Goal: Information Seeking & Learning: Learn about a topic

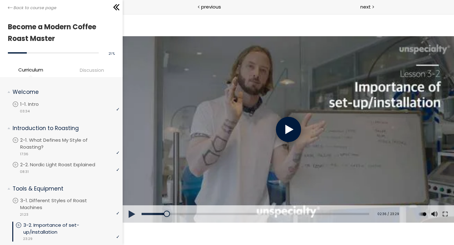
click at [298, 127] on div at bounding box center [287, 129] width 25 height 25
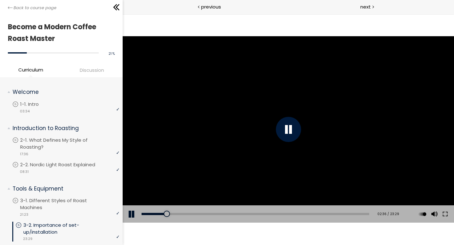
click at [294, 129] on div at bounding box center [287, 129] width 25 height 25
click at [130, 208] on button at bounding box center [131, 214] width 19 height 18
click at [132, 216] on button at bounding box center [131, 214] width 19 height 18
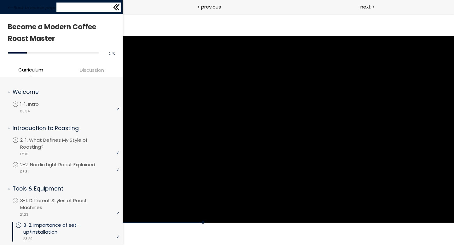
click at [117, 9] on icon at bounding box center [116, 7] width 9 height 9
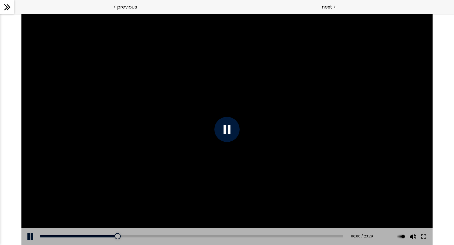
click at [26, 240] on button at bounding box center [30, 237] width 19 height 18
click at [27, 235] on button at bounding box center [30, 237] width 19 height 18
click at [29, 236] on button at bounding box center [30, 237] width 19 height 18
click at [134, 237] on div "07:19" at bounding box center [191, 236] width 302 height 2
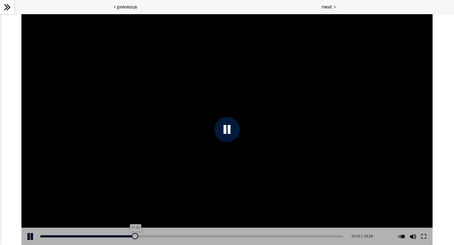
click at [132, 237] on div at bounding box center [135, 236] width 6 height 6
click at [127, 235] on div "Add chapter 07:13" at bounding box center [191, 237] width 302 height 18
click at [127, 236] on div "06:47" at bounding box center [191, 236] width 302 height 2
click at [32, 236] on button at bounding box center [30, 237] width 19 height 18
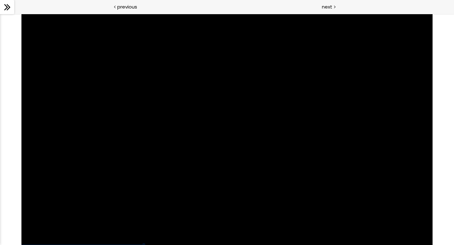
click at [32, 236] on div "Click for sound @keyframes VOLUME_SMALL_WAVE_FLASH { 0% { opacity: 0; } 33% { o…" at bounding box center [226, 129] width 411 height 231
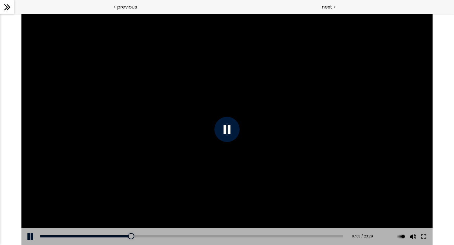
click at [28, 237] on button at bounding box center [30, 237] width 19 height 18
click at [30, 236] on button at bounding box center [30, 237] width 19 height 18
click at [33, 234] on button at bounding box center [30, 237] width 19 height 18
click at [131, 236] on div "07:08" at bounding box center [191, 236] width 302 height 2
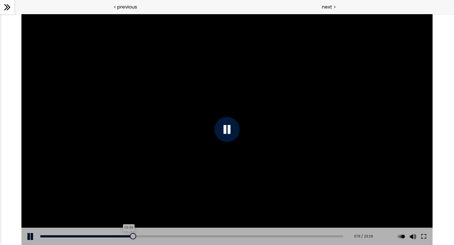
click at [127, 236] on div "06:49" at bounding box center [191, 236] width 302 height 2
click at [32, 240] on button at bounding box center [30, 237] width 19 height 18
click at [28, 239] on button at bounding box center [30, 237] width 19 height 18
click at [30, 232] on button at bounding box center [30, 237] width 19 height 18
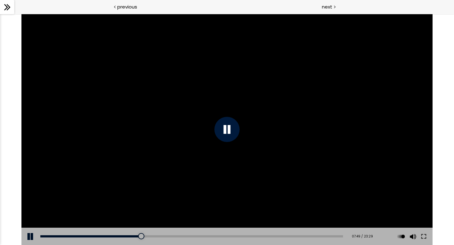
click at [30, 236] on button at bounding box center [30, 237] width 19 height 18
click at [35, 239] on button at bounding box center [30, 237] width 19 height 18
click at [136, 236] on div "07:31" at bounding box center [191, 236] width 302 height 2
click at [138, 236] on div "07:40" at bounding box center [191, 236] width 302 height 2
click at [135, 236] on div "Click for sound @keyframes VOLUME_SMALL_WAVE_FLASH { 0% { opacity: 0; } 33% { o…" at bounding box center [226, 129] width 411 height 231
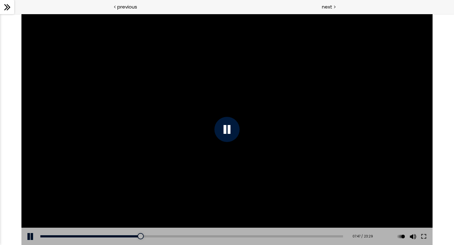
click at [30, 241] on button at bounding box center [30, 237] width 19 height 18
click at [29, 235] on button at bounding box center [30, 237] width 19 height 18
click at [138, 237] on div "07:41" at bounding box center [191, 236] width 302 height 2
click at [135, 236] on div "07:26" at bounding box center [191, 236] width 302 height 2
click at [135, 237] on div "07:23" at bounding box center [191, 236] width 302 height 2
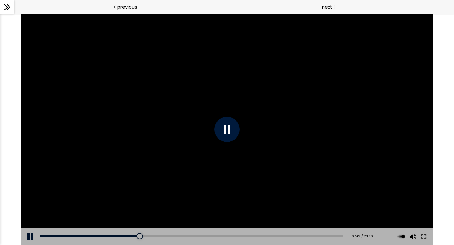
click at [239, 130] on div at bounding box center [226, 129] width 25 height 25
click at [425, 236] on button at bounding box center [423, 237] width 11 height 18
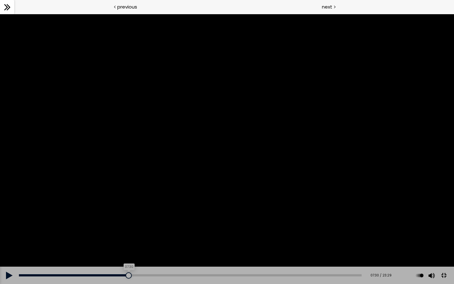
click at [127, 245] on div at bounding box center [128, 275] width 6 height 6
click at [11, 245] on button at bounding box center [9, 275] width 19 height 18
click at [141, 245] on div "08:28" at bounding box center [190, 275] width 342 height 2
click at [136, 245] on div "08:10" at bounding box center [190, 275] width 342 height 2
click at [132, 245] on div "07:53" at bounding box center [190, 275] width 342 height 2
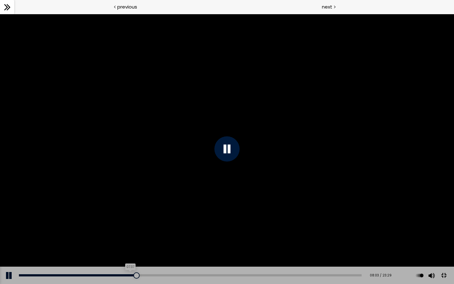
click at [128, 245] on div "07:37" at bounding box center [190, 275] width 342 height 2
click at [124, 245] on div "07:20" at bounding box center [190, 275] width 342 height 2
click at [109, 212] on div at bounding box center [227, 149] width 454 height 270
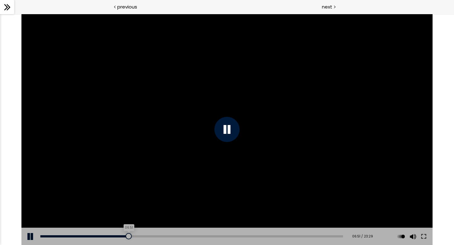
click at [128, 201] on div "06:51" at bounding box center [191, 236] width 302 height 2
click at [143, 201] on div "08:03" at bounding box center [191, 236] width 302 height 2
click at [151, 201] on div "08:40" at bounding box center [191, 236] width 302 height 2
click at [147, 201] on div "08:23" at bounding box center [191, 236] width 302 height 2
click at [141, 201] on div "07:54" at bounding box center [191, 236] width 302 height 2
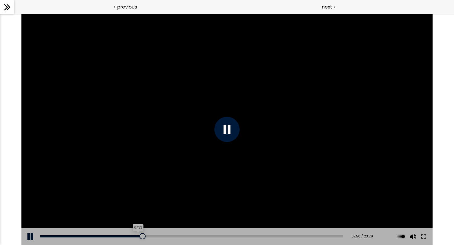
click at [136, 201] on div "07:33" at bounding box center [191, 236] width 302 height 2
click at [134, 201] on div at bounding box center [135, 236] width 6 height 6
click at [139, 201] on div "07:44" at bounding box center [191, 236] width 302 height 2
click at [31, 201] on button at bounding box center [30, 237] width 19 height 18
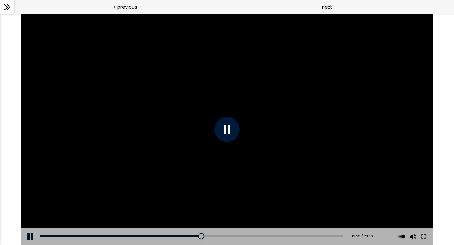
click at [31, 201] on button at bounding box center [30, 237] width 19 height 18
click at [32, 201] on button at bounding box center [30, 237] width 19 height 18
click at [33, 201] on button at bounding box center [30, 237] width 19 height 18
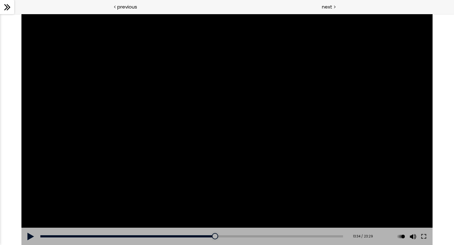
click at [33, 201] on button at bounding box center [30, 237] width 19 height 18
click at [32, 201] on button at bounding box center [30, 237] width 19 height 18
click at [30, 201] on button at bounding box center [30, 237] width 19 height 18
click at [290, 201] on div "19:33" at bounding box center [191, 236] width 302 height 2
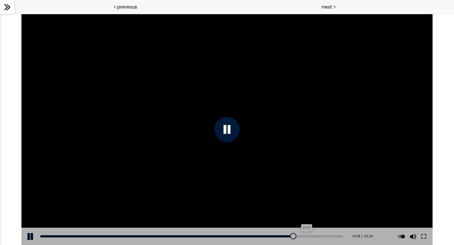
click at [303, 201] on div "20:37" at bounding box center [191, 236] width 302 height 2
click at [296, 201] on div "20:01" at bounding box center [191, 236] width 302 height 2
click at [299, 201] on div "20:16" at bounding box center [191, 236] width 302 height 2
click at [302, 201] on div at bounding box center [304, 236] width 6 height 6
click at [313, 201] on div "21:22" at bounding box center [191, 236] width 302 height 2
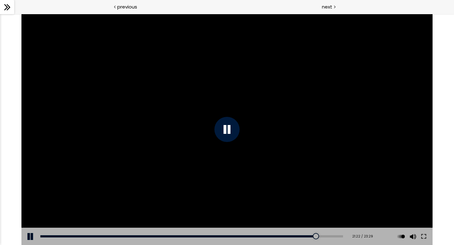
click at [317, 201] on div "Add chapter 21:44" at bounding box center [191, 237] width 302 height 18
click at [319, 201] on div "21:52" at bounding box center [191, 236] width 302 height 2
click at [327, 201] on div "22:29" at bounding box center [191, 236] width 302 height 2
click at [332, 201] on div "22:55" at bounding box center [191, 236] width 302 height 2
click at [337, 201] on div "23:15" at bounding box center [191, 236] width 302 height 2
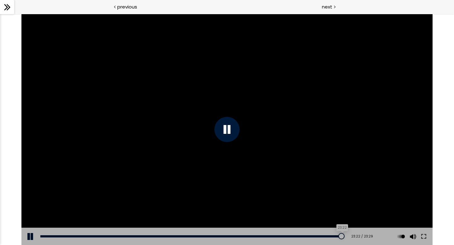
click at [338, 201] on div at bounding box center [341, 236] width 6 height 6
click at [341, 201] on div at bounding box center [341, 236] width 6 height 6
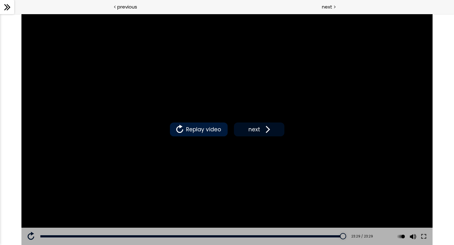
click at [243, 126] on button "next" at bounding box center [259, 130] width 50 height 14
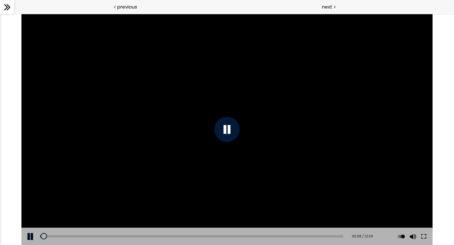
click at [7, 12] on div at bounding box center [7, 7] width 14 height 14
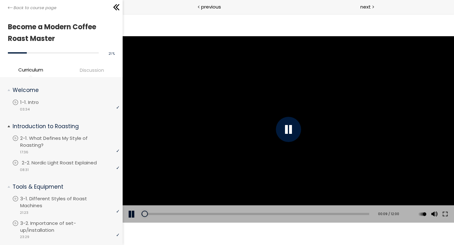
scroll to position [17, 0]
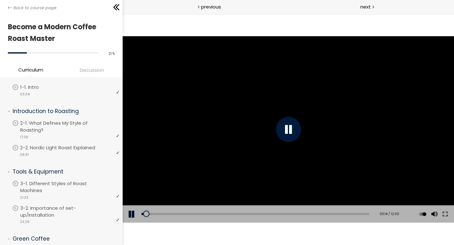
click at [133, 201] on button at bounding box center [131, 214] width 19 height 18
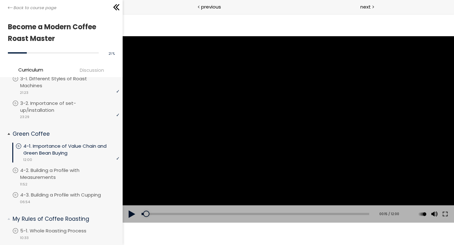
scroll to position [126, 0]
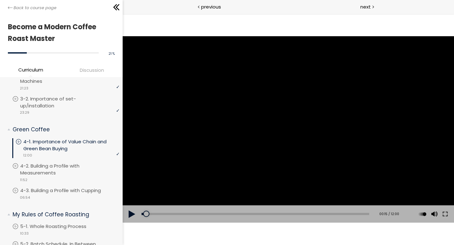
click at [131, 201] on button at bounding box center [131, 214] width 19 height 18
click at [134, 201] on button at bounding box center [131, 214] width 19 height 18
click at [131, 201] on button at bounding box center [131, 214] width 19 height 18
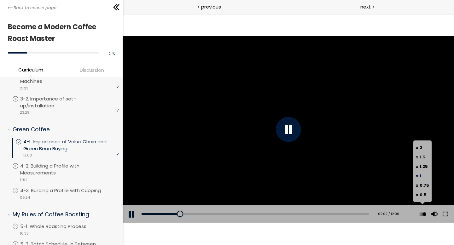
click at [378, 158] on span "1.5" at bounding box center [422, 157] width 6 height 6
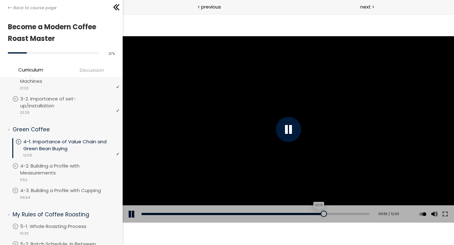
click at [315, 201] on div "09:19" at bounding box center [254, 214] width 227 height 2
click at [127, 201] on button at bounding box center [131, 214] width 19 height 18
click at [314, 201] on div "09:15" at bounding box center [254, 214] width 227 height 2
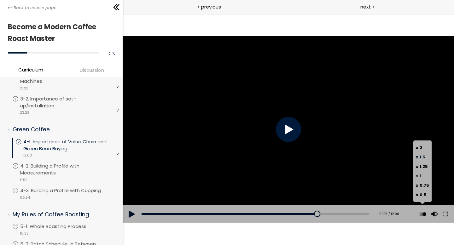
click at [378, 174] on label "x 1" at bounding box center [421, 175] width 13 height 9
click at [124, 201] on button at bounding box center [131, 214] width 19 height 18
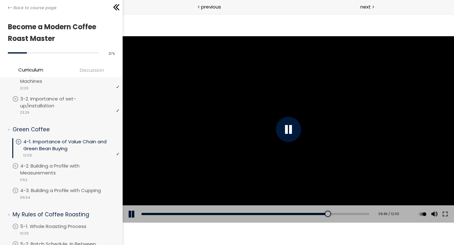
click at [132, 201] on button at bounding box center [131, 214] width 19 height 18
click at [129, 201] on button at bounding box center [131, 214] width 19 height 18
click at [356, 201] on div "11:27" at bounding box center [254, 214] width 227 height 2
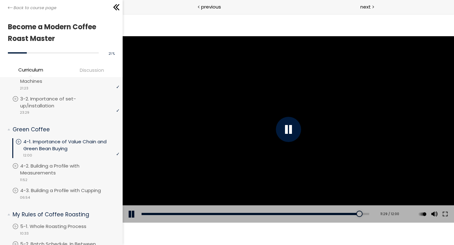
click at [360, 201] on div "Add chapter 11:28" at bounding box center [254, 214] width 227 height 18
click at [362, 201] on div "11:49" at bounding box center [254, 214] width 227 height 2
click at [365, 201] on div at bounding box center [365, 214] width 6 height 6
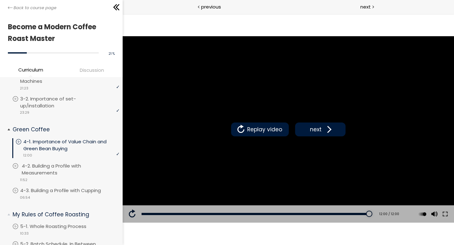
click at [43, 167] on p "4-2. Building a Profile with Measurements" at bounding box center [71, 170] width 99 height 14
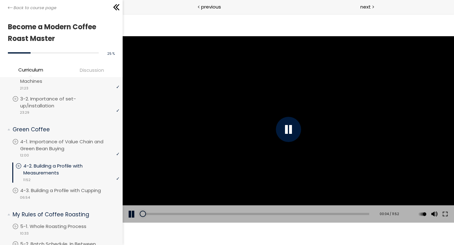
click at [132, 201] on button at bounding box center [131, 214] width 19 height 18
click at [133, 201] on button at bounding box center [131, 214] width 19 height 18
click at [130, 201] on button at bounding box center [131, 214] width 19 height 18
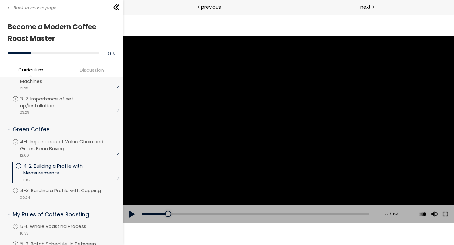
click at [130, 201] on button at bounding box center [131, 214] width 19 height 18
click at [132, 201] on button at bounding box center [131, 214] width 19 height 18
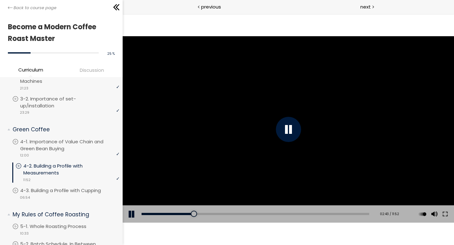
click at [135, 201] on button at bounding box center [131, 214] width 19 height 18
click at [134, 201] on div "Click for sound @keyframes VOLUME_SMALL_WAVE_FLASH { 0% { opacity: 0; } 33% { o…" at bounding box center [287, 129] width 331 height 186
click at [134, 201] on button at bounding box center [131, 214] width 19 height 18
click at [131, 201] on button at bounding box center [131, 214] width 19 height 18
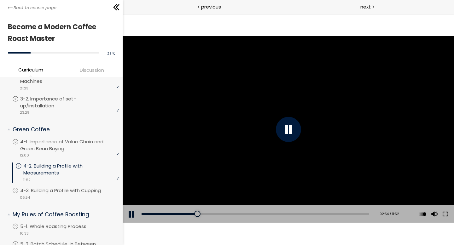
click at [131, 201] on button at bounding box center [131, 214] width 19 height 18
click at [132, 201] on button at bounding box center [131, 214] width 19 height 18
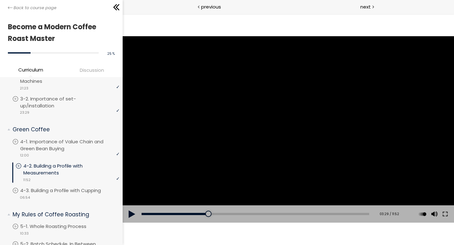
click at [132, 201] on button at bounding box center [131, 214] width 19 height 18
click at [133, 201] on button at bounding box center [131, 214] width 19 height 18
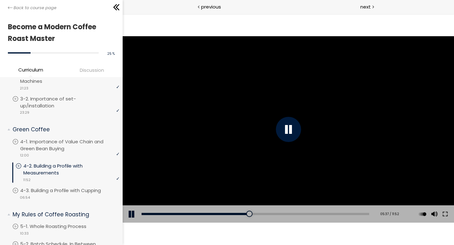
click at [132, 201] on button at bounding box center [131, 214] width 19 height 18
click at [129, 201] on button at bounding box center [131, 214] width 19 height 18
click at [128, 201] on button at bounding box center [131, 214] width 19 height 18
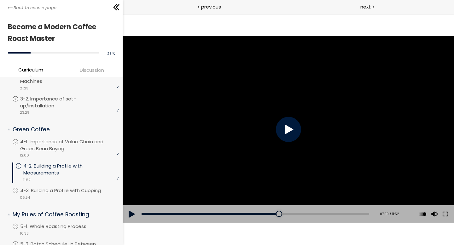
click at [128, 201] on button at bounding box center [131, 214] width 19 height 18
click at [131, 201] on button at bounding box center [131, 214] width 19 height 18
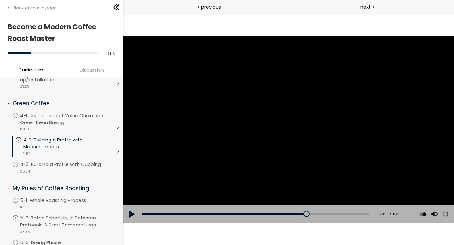
scroll to position [152, 0]
click at [130, 201] on button at bounding box center [131, 214] width 19 height 18
click at [131, 201] on button at bounding box center [131, 214] width 19 height 18
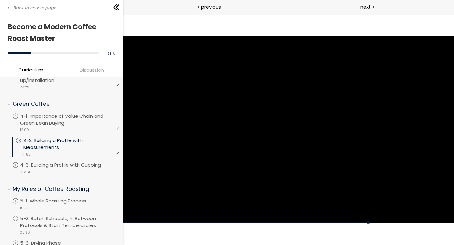
click at [131, 201] on div "Click for sound @keyframes VOLUME_SMALL_WAVE_FLASH { 0% { opacity: 0; } 33% { o…" at bounding box center [287, 129] width 331 height 186
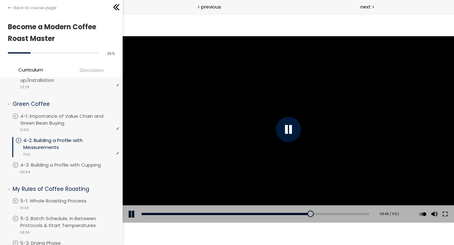
click at [131, 201] on button at bounding box center [131, 214] width 19 height 18
click at [132, 201] on button at bounding box center [131, 214] width 19 height 18
click at [133, 201] on button at bounding box center [131, 214] width 19 height 18
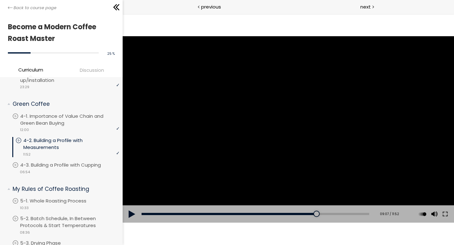
click at [133, 201] on button at bounding box center [131, 214] width 19 height 18
click at [135, 201] on button at bounding box center [131, 214] width 19 height 18
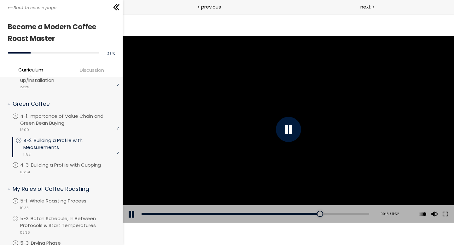
click at [135, 201] on button at bounding box center [131, 214] width 19 height 18
click at [136, 201] on button at bounding box center [131, 214] width 19 height 18
click at [135, 201] on button at bounding box center [131, 214] width 19 height 18
click at [131, 201] on button at bounding box center [131, 214] width 19 height 18
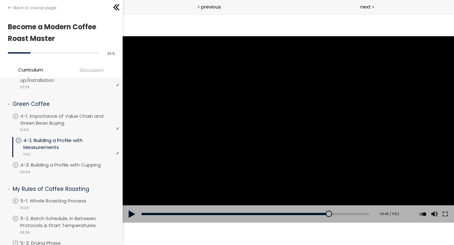
click at [131, 201] on button at bounding box center [131, 214] width 19 height 18
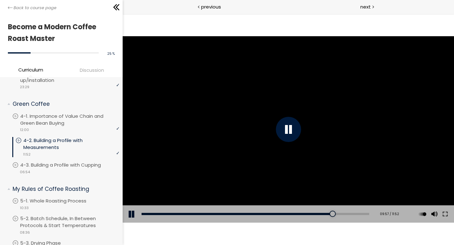
click at [131, 201] on button at bounding box center [131, 214] width 19 height 18
click at [132, 201] on button at bounding box center [131, 214] width 19 height 18
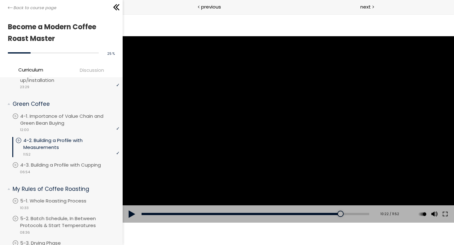
click at [132, 201] on button at bounding box center [131, 214] width 19 height 18
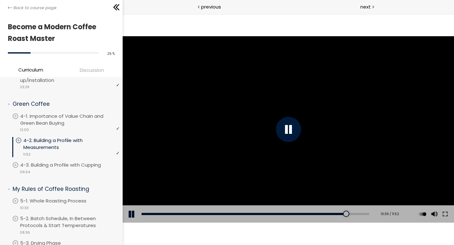
click at [132, 201] on button at bounding box center [131, 214] width 19 height 18
click at [133, 201] on button at bounding box center [131, 214] width 19 height 18
click at [132, 201] on button at bounding box center [131, 214] width 19 height 18
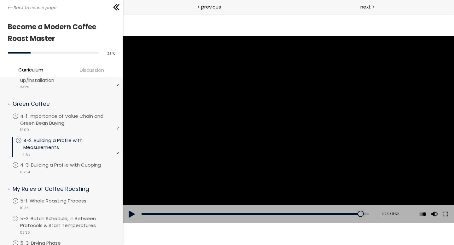
click at [132, 201] on button at bounding box center [131, 214] width 19 height 18
click at [133, 201] on button at bounding box center [131, 214] width 19 height 18
click at [134, 201] on button at bounding box center [131, 214] width 19 height 18
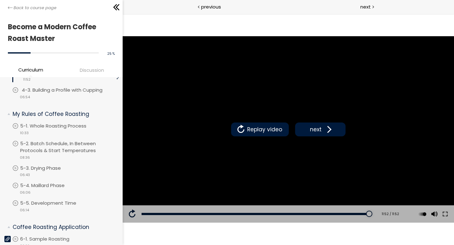
scroll to position [205, 0]
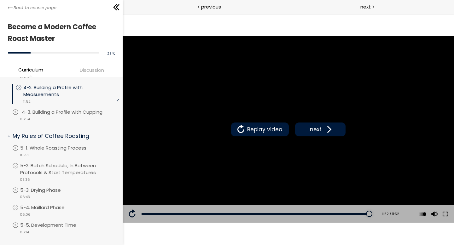
click at [87, 116] on div "video 06:54" at bounding box center [65, 119] width 107 height 6
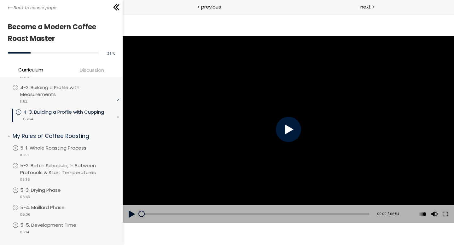
click at [286, 127] on div at bounding box center [287, 129] width 25 height 25
click at [130, 201] on button at bounding box center [131, 214] width 19 height 18
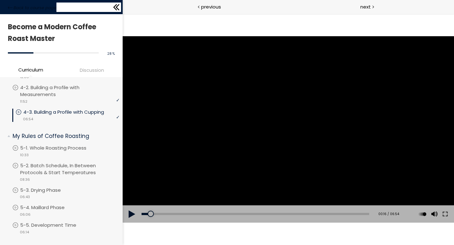
click at [116, 8] on icon at bounding box center [116, 7] width 9 height 9
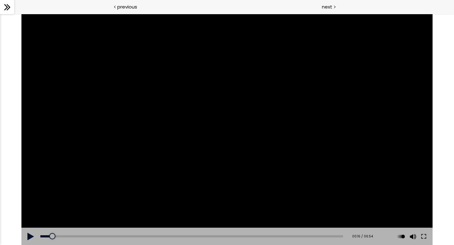
click at [28, 201] on button at bounding box center [30, 237] width 19 height 18
click at [11, 10] on icon at bounding box center [7, 7] width 9 height 9
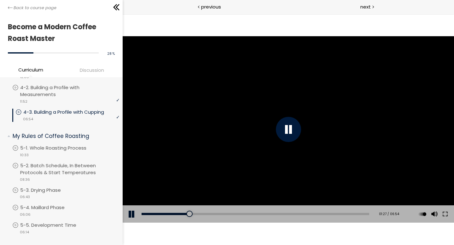
click at [129, 201] on button at bounding box center [131, 214] width 19 height 18
click at [135, 201] on button at bounding box center [131, 214] width 19 height 18
click at [134, 201] on button at bounding box center [131, 214] width 19 height 18
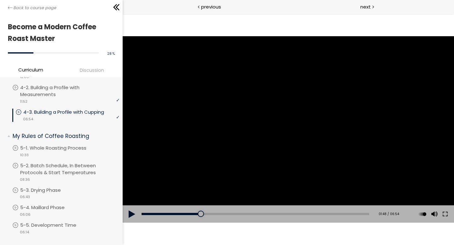
click at [134, 201] on button at bounding box center [131, 214] width 19 height 18
click at [133, 201] on button at bounding box center [131, 214] width 19 height 18
click at [135, 201] on button at bounding box center [131, 214] width 19 height 18
click at [275, 201] on div at bounding box center [277, 214] width 6 height 6
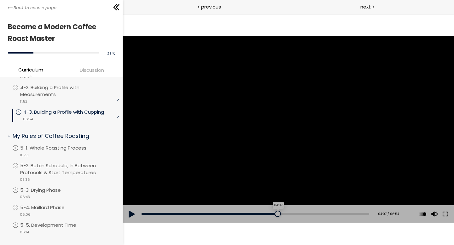
click at [274, 201] on div at bounding box center [277, 214] width 6 height 6
click at [129, 201] on button at bounding box center [131, 214] width 19 height 18
click at [133, 201] on button at bounding box center [131, 214] width 19 height 18
click at [131, 201] on button at bounding box center [131, 214] width 19 height 18
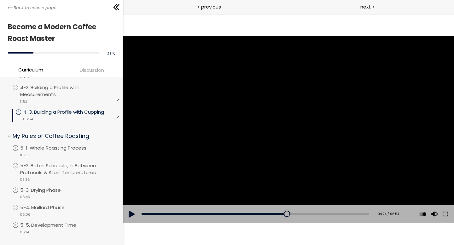
click at [131, 201] on button at bounding box center [131, 214] width 19 height 18
click at [132, 201] on button at bounding box center [131, 214] width 19 height 18
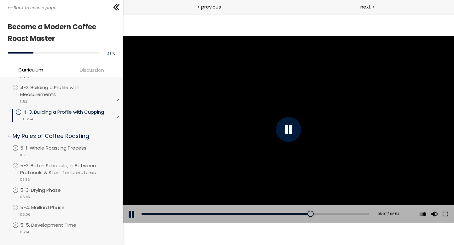
click at [135, 201] on button at bounding box center [131, 214] width 19 height 18
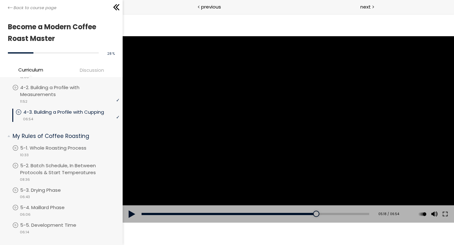
click at [135, 201] on button at bounding box center [131, 214] width 19 height 18
click at [134, 201] on button at bounding box center [131, 214] width 19 height 18
click at [315, 201] on div "Add chapter 05:19" at bounding box center [254, 214] width 227 height 18
click at [314, 201] on div "05:19" at bounding box center [254, 214] width 227 height 2
click at [378, 201] on button at bounding box center [444, 214] width 11 height 18
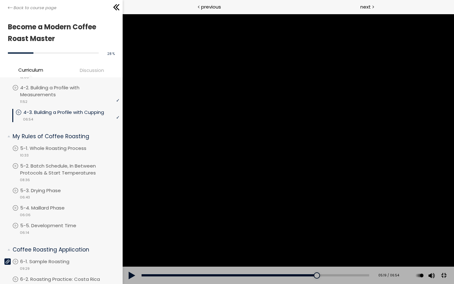
click at [132, 201] on button at bounding box center [131, 275] width 19 height 18
click at [133, 201] on button at bounding box center [131, 275] width 19 height 18
click at [130, 201] on button at bounding box center [131, 275] width 19 height 18
click at [133, 201] on button at bounding box center [131, 275] width 19 height 18
click at [132, 201] on button at bounding box center [131, 275] width 19 height 18
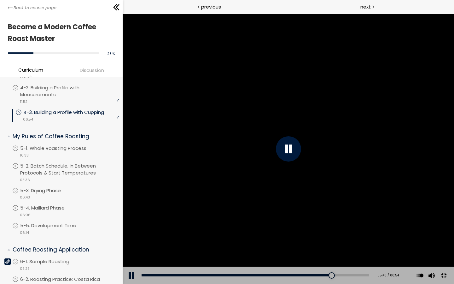
click at [132, 201] on button at bounding box center [131, 275] width 19 height 18
click at [369, 201] on div "05:16" at bounding box center [254, 275] width 227 height 2
click at [369, 201] on div "05:12" at bounding box center [254, 275] width 227 height 2
click at [130, 201] on button at bounding box center [131, 275] width 19 height 18
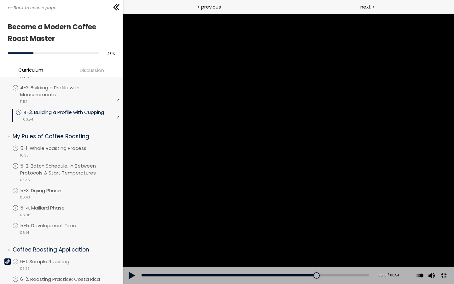
click at [130, 201] on button at bounding box center [131, 275] width 19 height 18
click at [133, 201] on button at bounding box center [131, 275] width 19 height 18
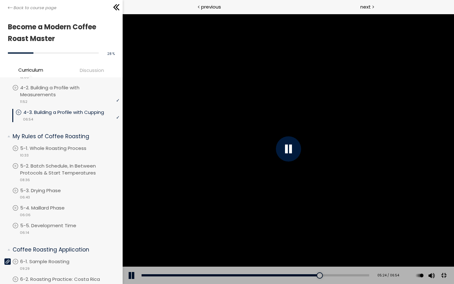
click at [133, 201] on button at bounding box center [131, 275] width 19 height 18
click at [134, 201] on button at bounding box center [131, 275] width 19 height 18
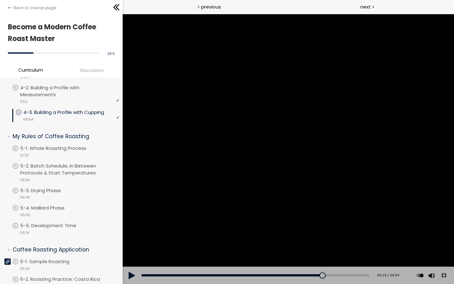
click at [134, 201] on button at bounding box center [131, 275] width 19 height 18
click at [369, 201] on div "06:13" at bounding box center [254, 275] width 227 height 2
click at [369, 201] on div "06:14" at bounding box center [254, 275] width 227 height 2
click at [135, 201] on button at bounding box center [131, 275] width 19 height 18
click at [132, 201] on button at bounding box center [131, 275] width 19 height 18
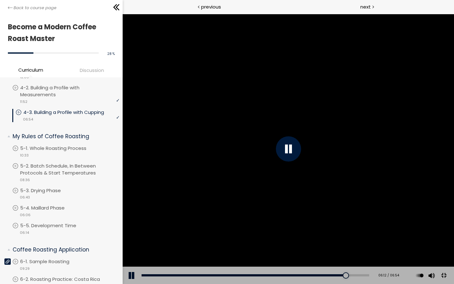
click at [132, 201] on button at bounding box center [131, 275] width 19 height 18
click at [134, 201] on button at bounding box center [131, 275] width 19 height 18
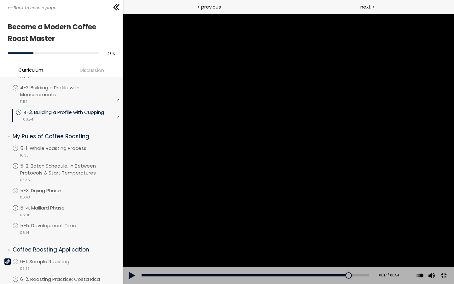
click at [134, 201] on button at bounding box center [131, 275] width 19 height 18
click at [134, 201] on div "Click for sound @keyframes VOLUME_SMALL_WAVE_FLASH { 0% { opacity: 0; } 33% { o…" at bounding box center [287, 149] width 331 height 270
click at [134, 201] on button at bounding box center [131, 275] width 19 height 18
click at [130, 201] on button at bounding box center [131, 275] width 19 height 18
click at [378, 201] on button at bounding box center [443, 275] width 14 height 14
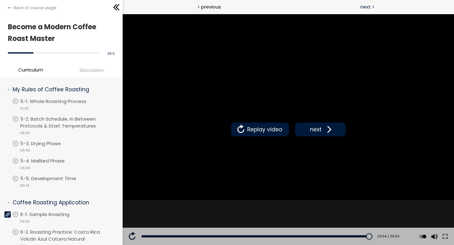
scroll to position [251, 0]
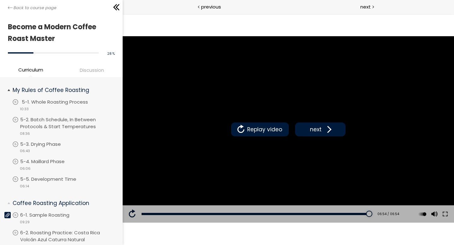
click at [18, 105] on icon at bounding box center [15, 102] width 6 height 6
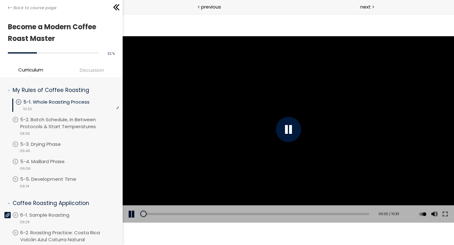
drag, startPoint x: 150, startPoint y: 214, endPoint x: 129, endPoint y: 214, distance: 21.7
click at [128, 201] on div "Add chapter 00:05 00:05 / 10:33 Subtitles None Auto x 2 x 1.5 x 1.25 x 1 x 0.75…" at bounding box center [287, 214] width 331 height 18
click at [130, 201] on button at bounding box center [131, 214] width 19 height 18
click at [129, 201] on button at bounding box center [131, 214] width 19 height 18
click at [133, 201] on button at bounding box center [131, 214] width 19 height 18
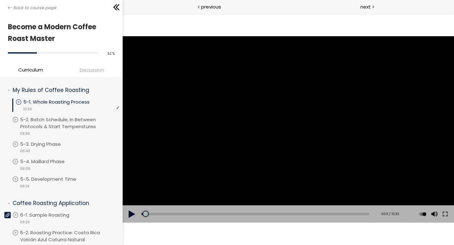
drag, startPoint x: 145, startPoint y: 214, endPoint x: 137, endPoint y: 214, distance: 7.9
click at [137, 201] on div "Add chapter 00:11 00:11 / 10:33 Subtitles None Auto x 2 x 1.5 x 1.25 x 1 x 0.75…" at bounding box center [287, 214] width 331 height 18
click at [132, 201] on button at bounding box center [131, 214] width 19 height 18
click at [133, 201] on button at bounding box center [131, 214] width 19 height 18
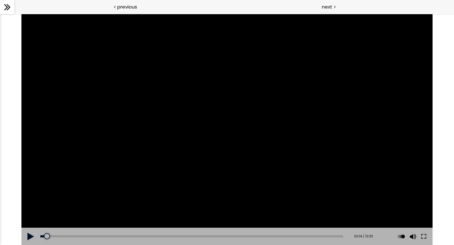
click at [32, 201] on button at bounding box center [30, 237] width 19 height 18
drag, startPoint x: 47, startPoint y: 236, endPoint x: 33, endPoint y: 237, distance: 13.6
click at [33, 201] on div "Add chapter 00:00 00:00 / 10:33 Subtitles None Auto x 2 x 1.5 x 1.25 x 1 x 0.75…" at bounding box center [226, 237] width 411 height 18
click at [33, 201] on div "The video is loading... Click for sound @keyframes VOLUME_SMALL_WAVE_FLASH { 0%…" at bounding box center [226, 129] width 411 height 231
drag, startPoint x: 61, startPoint y: 235, endPoint x: 28, endPoint y: 234, distance: 33.1
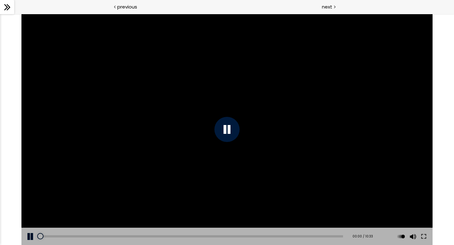
click at [28, 201] on div "Add chapter 00:00 00:00 / 10:33 Subtitles None Auto x 2 x 1.5 x 1.25 x 1 x 0.75…" at bounding box center [226, 237] width 411 height 18
click at [31, 201] on button at bounding box center [30, 237] width 19 height 18
click at [12, 8] on div at bounding box center [7, 7] width 14 height 14
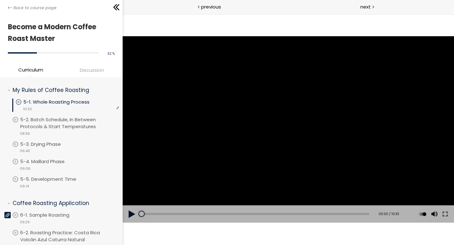
drag, startPoint x: 150, startPoint y: 213, endPoint x: 135, endPoint y: 213, distance: 14.5
click at [135, 201] on div "Add chapter 00:00 00:00 / 10:33 Subtitles None Auto x 2 x 1.5 x 1.25 x 1 x 0.75…" at bounding box center [287, 214] width 331 height 18
click at [135, 201] on button at bounding box center [131, 214] width 19 height 18
click at [130, 201] on button at bounding box center [131, 214] width 19 height 18
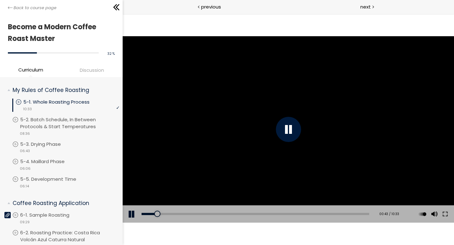
click at [130, 201] on button at bounding box center [131, 214] width 19 height 18
click at [131, 201] on button at bounding box center [131, 214] width 19 height 18
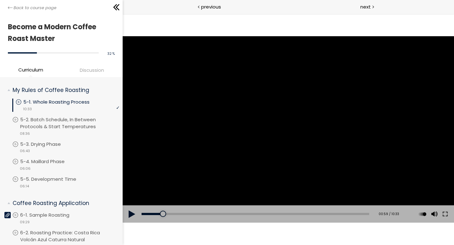
click at [131, 201] on button at bounding box center [131, 214] width 19 height 18
click at [133, 201] on button at bounding box center [131, 214] width 19 height 18
click at [132, 201] on button at bounding box center [131, 214] width 19 height 18
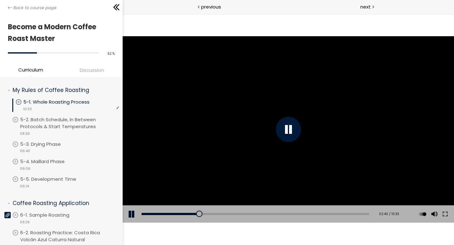
click at [193, 201] on div "Add chapter 02:27" at bounding box center [254, 214] width 227 height 18
click at [193, 201] on div "02:27" at bounding box center [254, 214] width 227 height 2
click at [190, 201] on div "Add chapter 02:29" at bounding box center [254, 214] width 227 height 18
click at [190, 201] on div "02:17" at bounding box center [254, 214] width 227 height 2
click at [196, 201] on div at bounding box center [199, 214] width 6 height 6
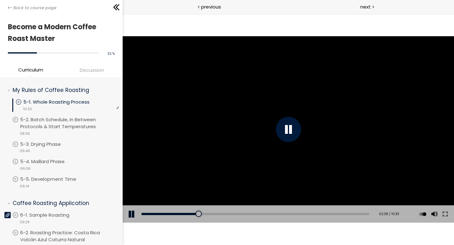
click at [192, 201] on div "Add chapter 02:38" at bounding box center [254, 214] width 227 height 18
click at [191, 201] on div "02:21" at bounding box center [254, 214] width 227 height 2
click at [129, 201] on button at bounding box center [131, 214] width 19 height 18
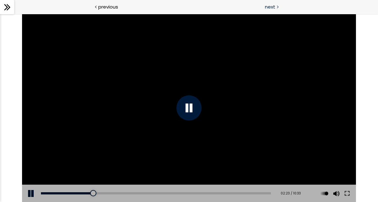
click at [330, 3] on div "next" at bounding box center [283, 7] width 189 height 14
click at [32, 191] on button at bounding box center [31, 193] width 19 height 18
click at [94, 192] on div "02:28" at bounding box center [156, 193] width 230 height 2
click at [28, 197] on button at bounding box center [31, 193] width 19 height 18
click at [32, 195] on button at bounding box center [31, 193] width 19 height 18
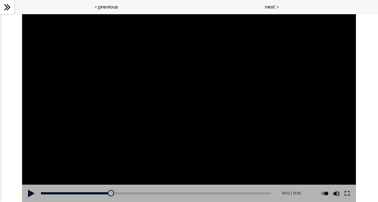
click at [32, 192] on button at bounding box center [31, 193] width 19 height 18
click at [34, 192] on button at bounding box center [31, 193] width 19 height 18
click at [34, 194] on button at bounding box center [31, 193] width 19 height 18
click at [34, 193] on button at bounding box center [31, 193] width 19 height 18
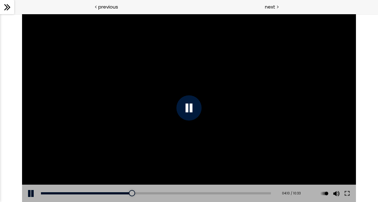
click at [30, 189] on button at bounding box center [31, 193] width 19 height 18
click at [33, 188] on button at bounding box center [31, 193] width 19 height 18
click at [32, 193] on button at bounding box center [31, 193] width 19 height 18
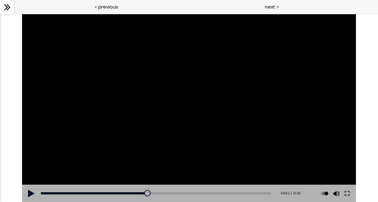
click at [34, 195] on button at bounding box center [31, 193] width 19 height 18
click at [34, 193] on button at bounding box center [31, 193] width 19 height 18
click at [28, 191] on button at bounding box center [31, 193] width 19 height 18
click at [34, 191] on button at bounding box center [31, 193] width 19 height 18
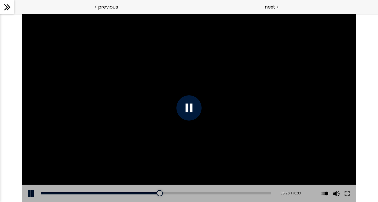
click at [32, 192] on button at bounding box center [31, 193] width 19 height 18
click at [32, 193] on button at bounding box center [31, 193] width 19 height 18
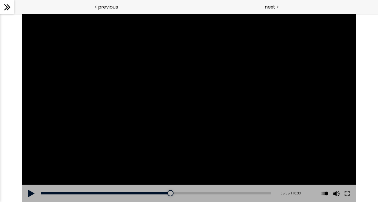
click at [32, 193] on button at bounding box center [31, 193] width 19 height 18
click at [31, 189] on button at bounding box center [31, 193] width 19 height 18
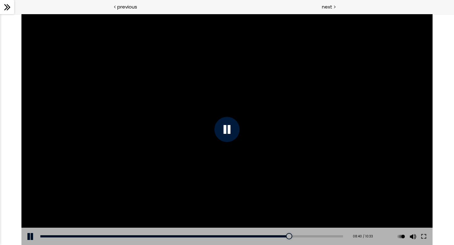
click at [30, 201] on button at bounding box center [30, 237] width 19 height 18
click at [279, 201] on div "Add chapter 01:33" at bounding box center [191, 237] width 302 height 18
click at [278, 201] on div "08:23" at bounding box center [191, 236] width 302 height 2
click at [29, 201] on button at bounding box center [30, 237] width 19 height 18
click at [33, 201] on button at bounding box center [30, 237] width 19 height 18
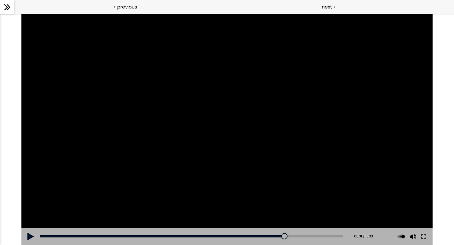
click at [30, 201] on button at bounding box center [30, 237] width 19 height 18
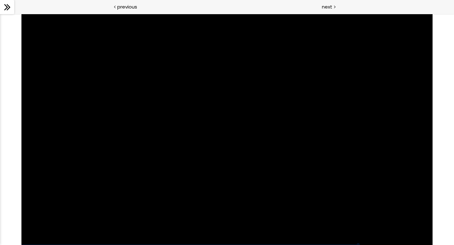
click at [30, 201] on div "Click for sound @keyframes VOLUME_SMALL_WAVE_FLASH { 0% { opacity: 0; } 33% { o…" at bounding box center [226, 129] width 411 height 231
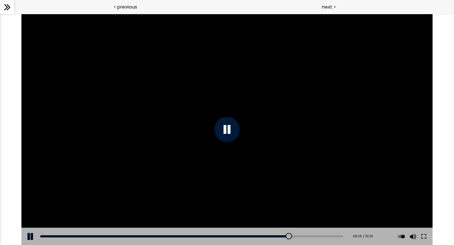
click at [30, 201] on button at bounding box center [30, 237] width 19 height 18
click at [33, 201] on button at bounding box center [30, 237] width 19 height 18
click at [7, 8] on icon at bounding box center [7, 7] width 9 height 9
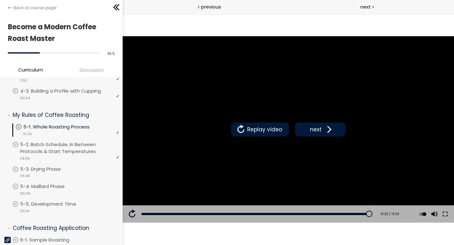
scroll to position [228, 0]
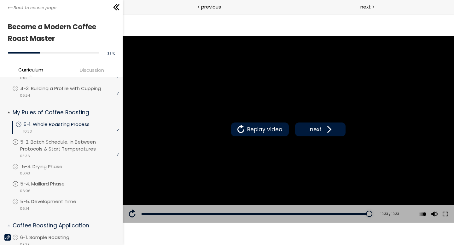
click at [58, 167] on p "5-3. Drying Phase" at bounding box center [48, 166] width 53 height 7
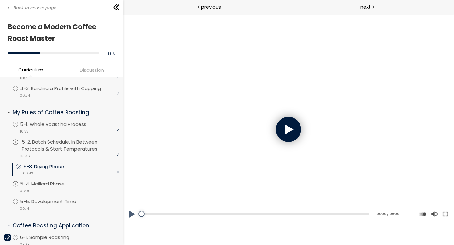
click at [79, 139] on p "5-2. Batch Schedule, In Between Protocols & Start Temperatures" at bounding box center [71, 146] width 99 height 14
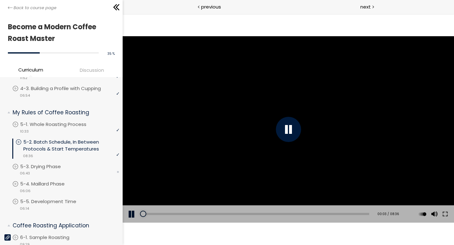
click at [129, 201] on button at bounding box center [131, 214] width 19 height 18
click at [286, 129] on div at bounding box center [287, 129] width 25 height 25
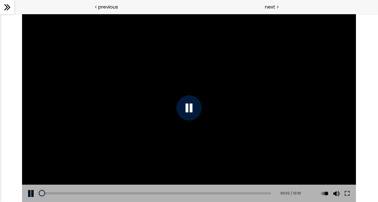
click at [32, 193] on button at bounding box center [31, 193] width 19 height 18
click at [32, 191] on button at bounding box center [31, 193] width 19 height 18
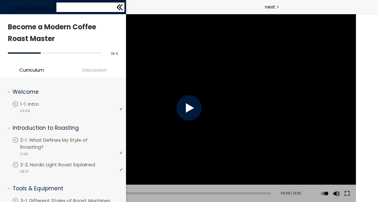
click at [11, 6] on icon at bounding box center [10, 7] width 5 height 5
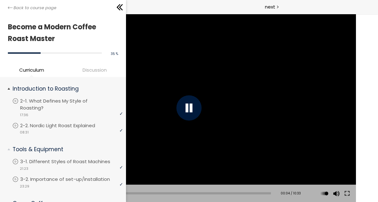
scroll to position [42, 0]
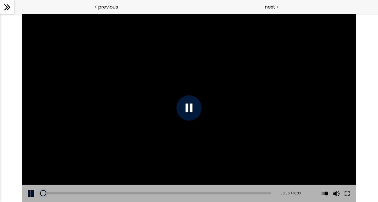
click at [199, 101] on div at bounding box center [188, 107] width 25 height 25
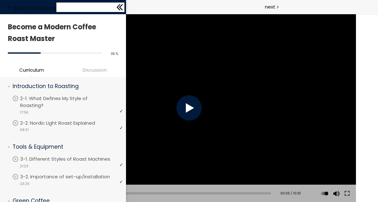
click at [9, 7] on icon at bounding box center [10, 8] width 5 height 2
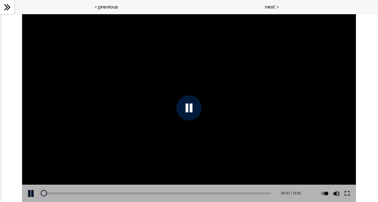
click at [188, 116] on div at bounding box center [188, 107] width 25 height 25
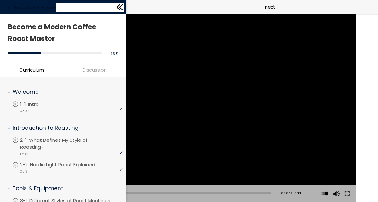
click at [6, 12] on div "Back to course page" at bounding box center [63, 7] width 126 height 14
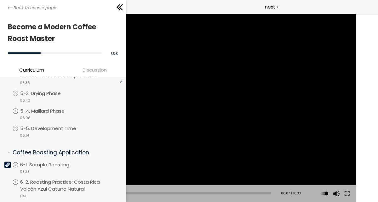
scroll to position [285, 0]
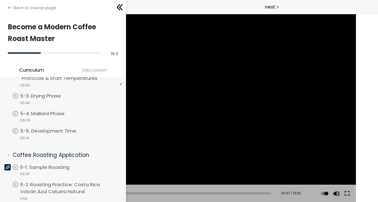
click at [57, 82] on p "5-2. Batch Schedule, In Between Protocols & Start Temperatures" at bounding box center [73, 75] width 103 height 14
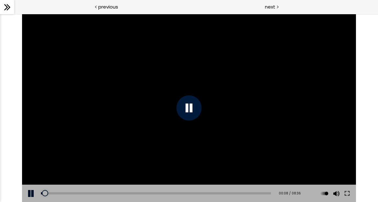
click at [188, 120] on div at bounding box center [189, 108] width 334 height 188
drag, startPoint x: 43, startPoint y: 192, endPoint x: 38, endPoint y: 192, distance: 5.0
click at [38, 192] on div at bounding box center [41, 193] width 6 height 6
click at [32, 193] on button at bounding box center [31, 193] width 19 height 18
click at [187, 107] on div at bounding box center [188, 107] width 25 height 25
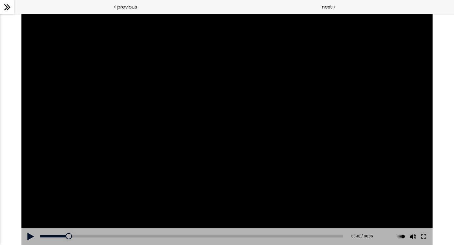
click at [29, 201] on button at bounding box center [30, 237] width 19 height 18
click at [32, 201] on button at bounding box center [30, 237] width 19 height 18
click at [31, 201] on button at bounding box center [30, 237] width 19 height 18
click at [33, 201] on button at bounding box center [30, 237] width 19 height 18
click at [31, 201] on button at bounding box center [30, 237] width 19 height 18
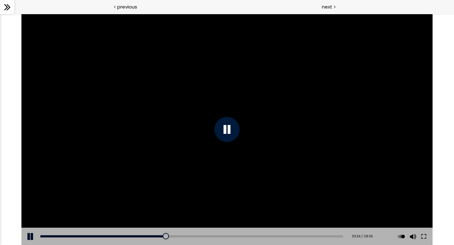
click at [231, 129] on div at bounding box center [226, 129] width 25 height 25
click at [161, 201] on div at bounding box center [162, 236] width 6 height 6
click at [28, 201] on button at bounding box center [30, 237] width 19 height 18
click at [30, 201] on button at bounding box center [30, 237] width 19 height 18
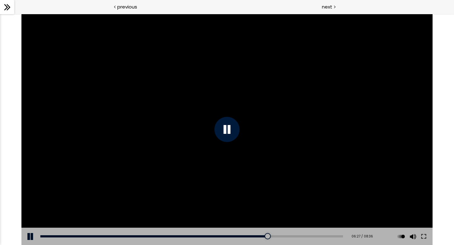
click at [32, 201] on button at bounding box center [30, 237] width 19 height 18
click at [252, 201] on div "06:05" at bounding box center [191, 236] width 302 height 2
click at [33, 201] on button at bounding box center [30, 237] width 19 height 18
click at [239, 201] on div "05:42" at bounding box center [191, 236] width 302 height 2
click at [231, 201] on div "05:29" at bounding box center [191, 236] width 302 height 2
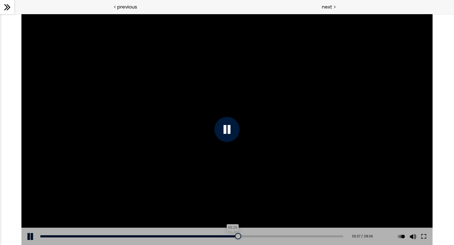
click at [228, 201] on div "05:26" at bounding box center [191, 236] width 302 height 2
click at [229, 133] on div at bounding box center [226, 129] width 25 height 25
click at [226, 201] on div "05:21" at bounding box center [191, 236] width 302 height 2
click at [27, 201] on button at bounding box center [30, 237] width 19 height 18
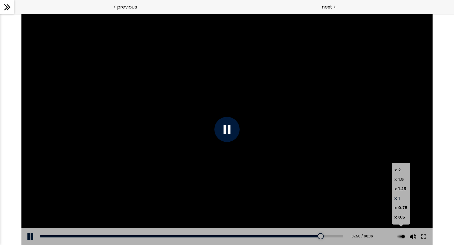
click at [378, 183] on label "x 1.5" at bounding box center [400, 179] width 13 height 9
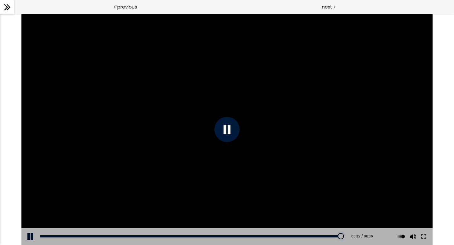
click at [229, 133] on div at bounding box center [226, 129] width 25 height 25
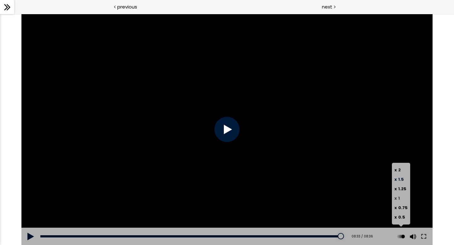
click at [378, 200] on label "x 1" at bounding box center [400, 198] width 13 height 9
click at [11, 6] on icon at bounding box center [7, 7] width 9 height 9
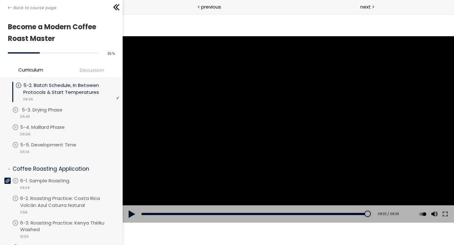
click at [56, 110] on p "5-3. Drying Phase" at bounding box center [48, 109] width 53 height 7
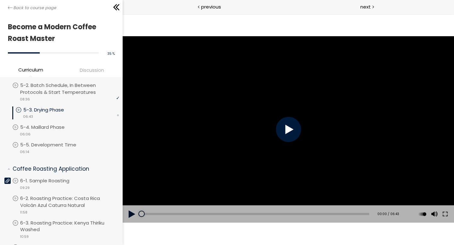
click at [284, 130] on div at bounding box center [287, 129] width 25 height 25
click at [131, 201] on button at bounding box center [131, 214] width 19 height 18
click at [133, 201] on button at bounding box center [131, 214] width 19 height 18
